Goal: Task Accomplishment & Management: Manage account settings

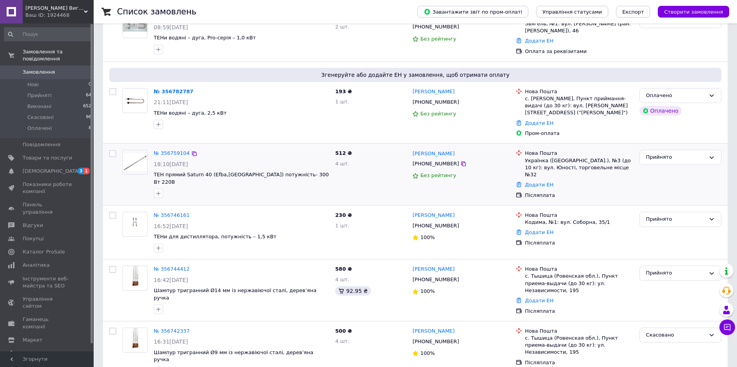
scroll to position [78, 0]
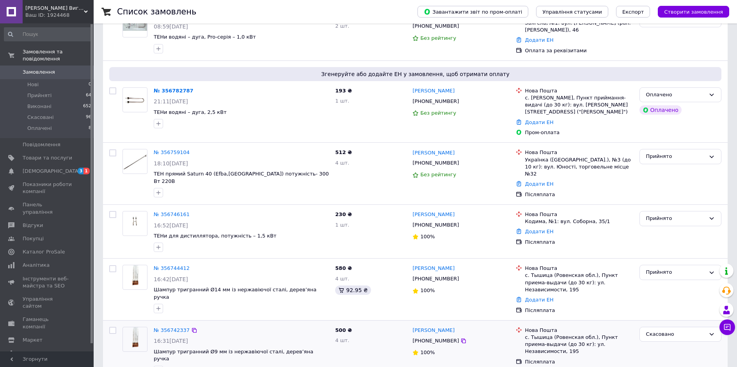
click at [280, 351] on div "№ 356742337 16:31, 11.08.2025 Шампур тригранний Ø9 мм із нержавіючої сталі, дер…" at bounding box center [415, 350] width 624 height 61
click at [175, 90] on link "№ 356782787" at bounding box center [174, 91] width 40 height 6
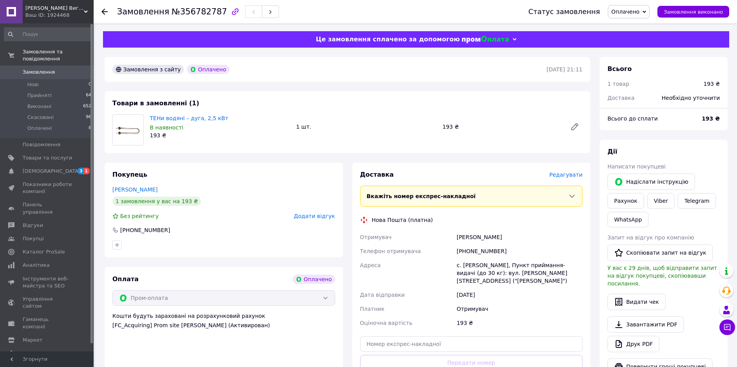
click at [570, 172] on span "Редагувати" at bounding box center [565, 175] width 33 height 6
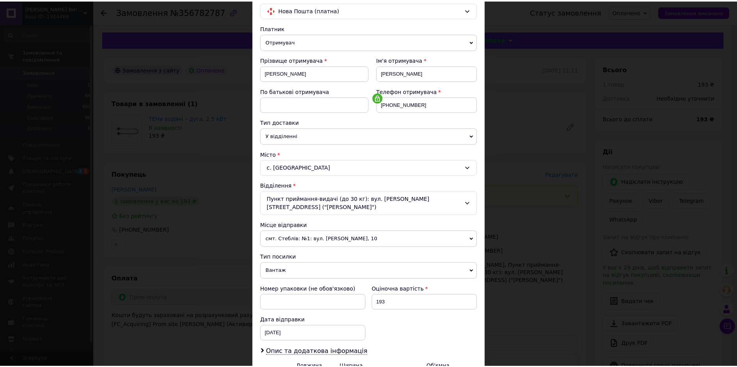
scroll to position [151, 0]
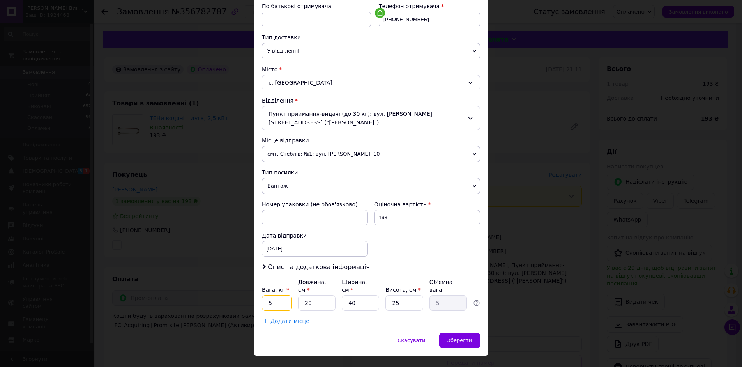
click at [283, 295] on input "5" at bounding box center [277, 303] width 30 height 16
click at [270, 295] on input "0455" at bounding box center [277, 303] width 30 height 16
type input "0.455"
click at [304, 295] on input "20" at bounding box center [316, 303] width 37 height 16
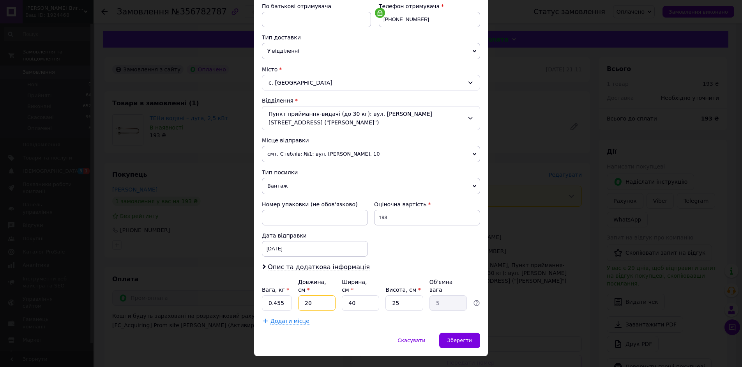
click at [304, 295] on input "20" at bounding box center [316, 303] width 37 height 16
type input "3"
type input "0.75"
type input "30"
type input "7.5"
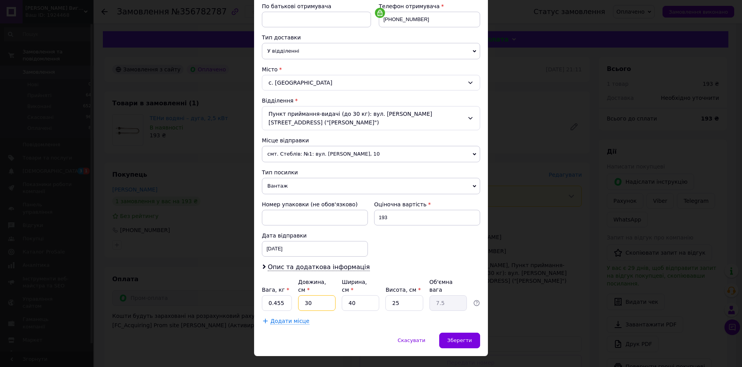
type input "30"
click at [360, 295] on input "40" at bounding box center [360, 303] width 37 height 16
type input "1"
type input "0.19"
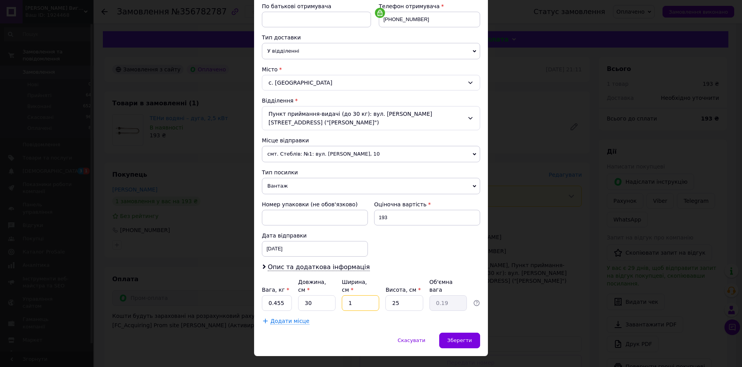
type input "10"
type input "1.88"
type input "10"
click at [405, 295] on input "25" at bounding box center [404, 303] width 37 height 16
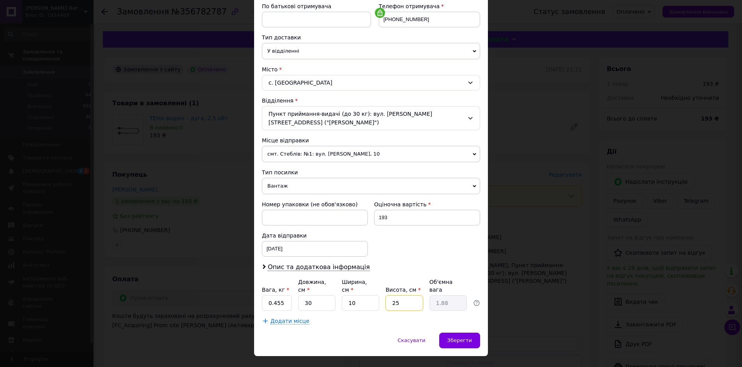
type input "3"
type input "0.23"
type input "3"
click at [451, 337] on span "Зберегти" at bounding box center [460, 340] width 25 height 6
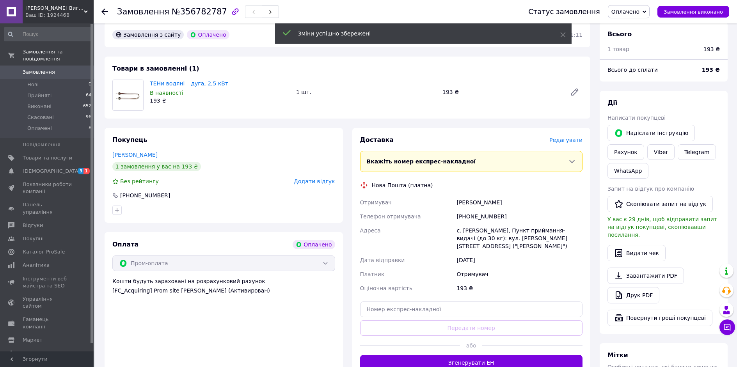
scroll to position [78, 0]
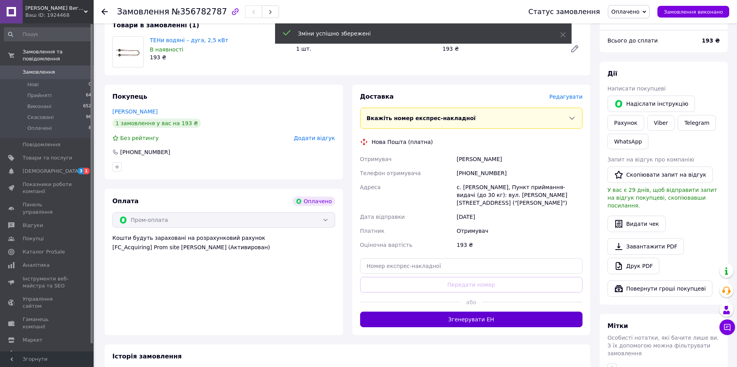
click at [475, 312] on button "Згенерувати ЕН" at bounding box center [471, 320] width 223 height 16
